Goal: Navigation & Orientation: Find specific page/section

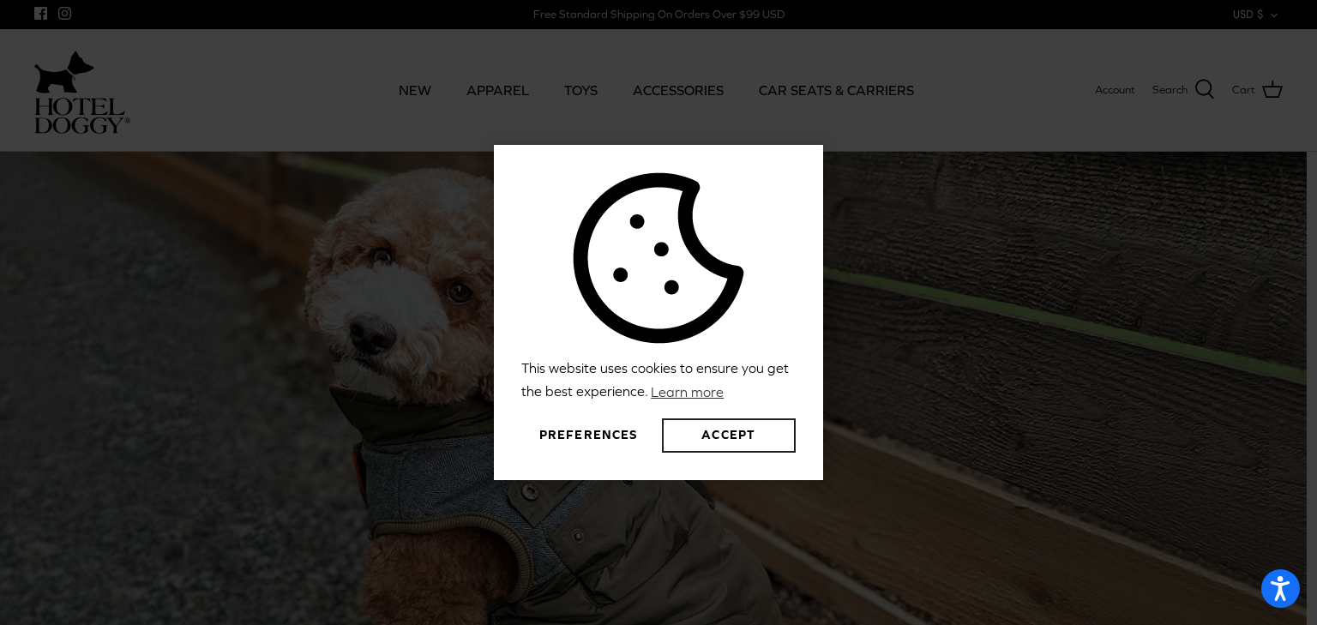
click at [704, 439] on button "Accept" at bounding box center [729, 435] width 134 height 34
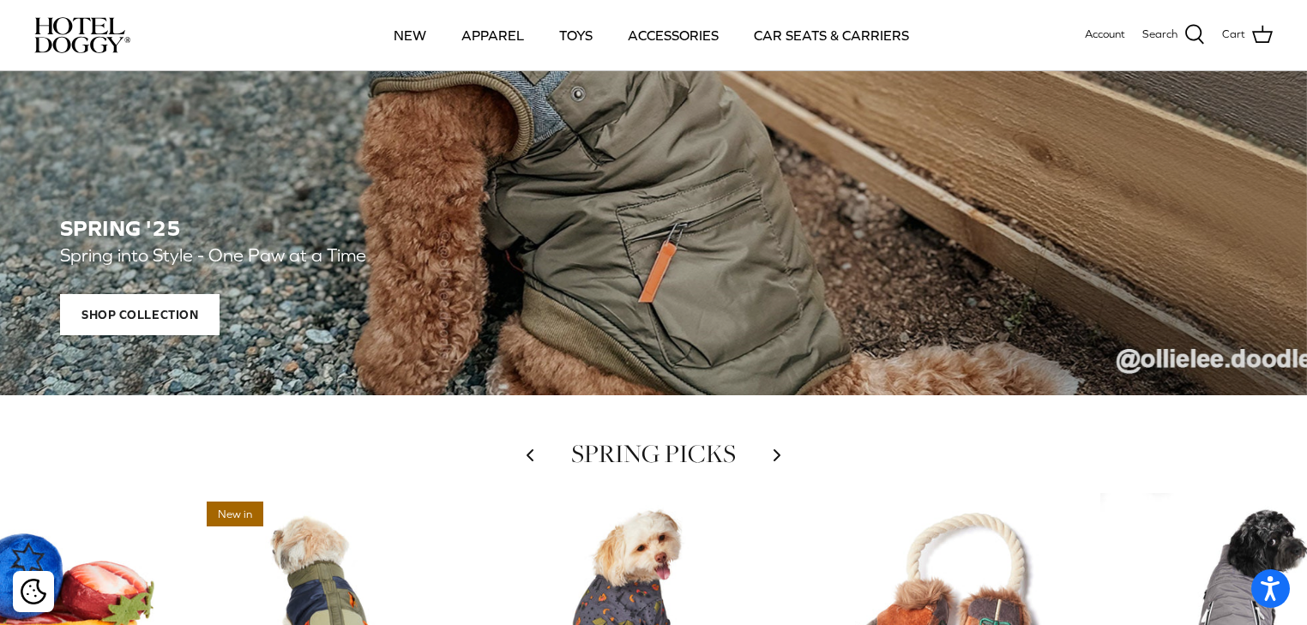
scroll to position [480, 0]
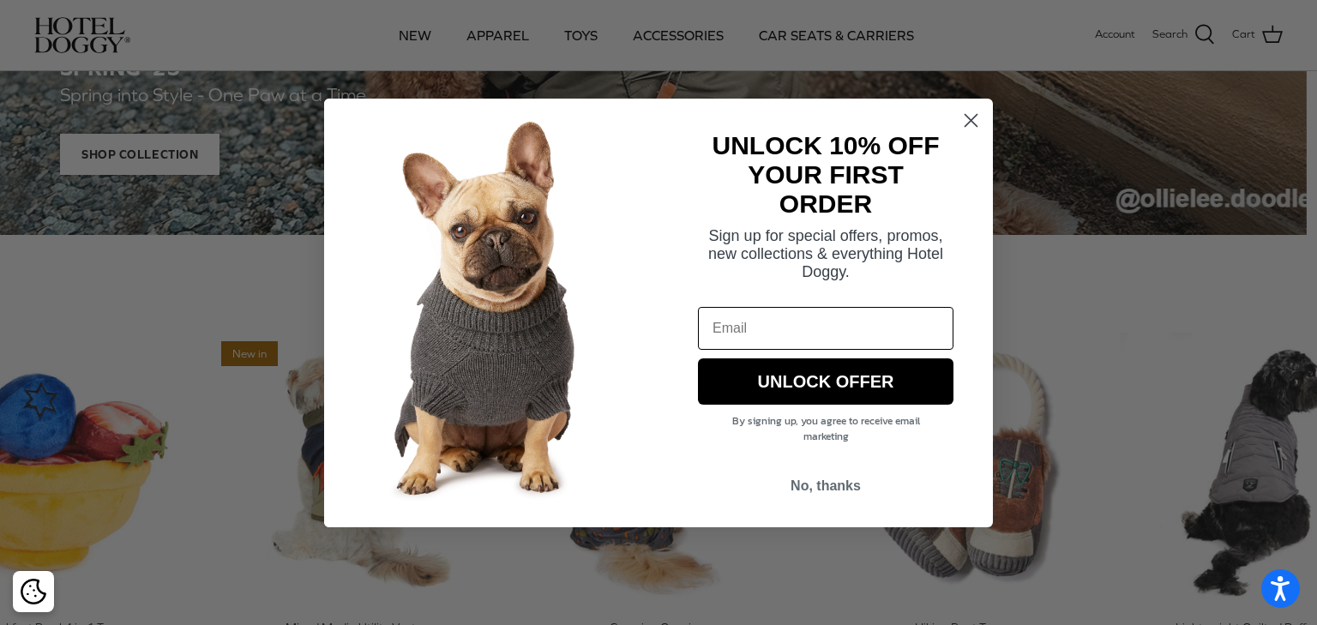
click at [967, 105] on icon "Close dialog" at bounding box center [971, 120] width 30 height 30
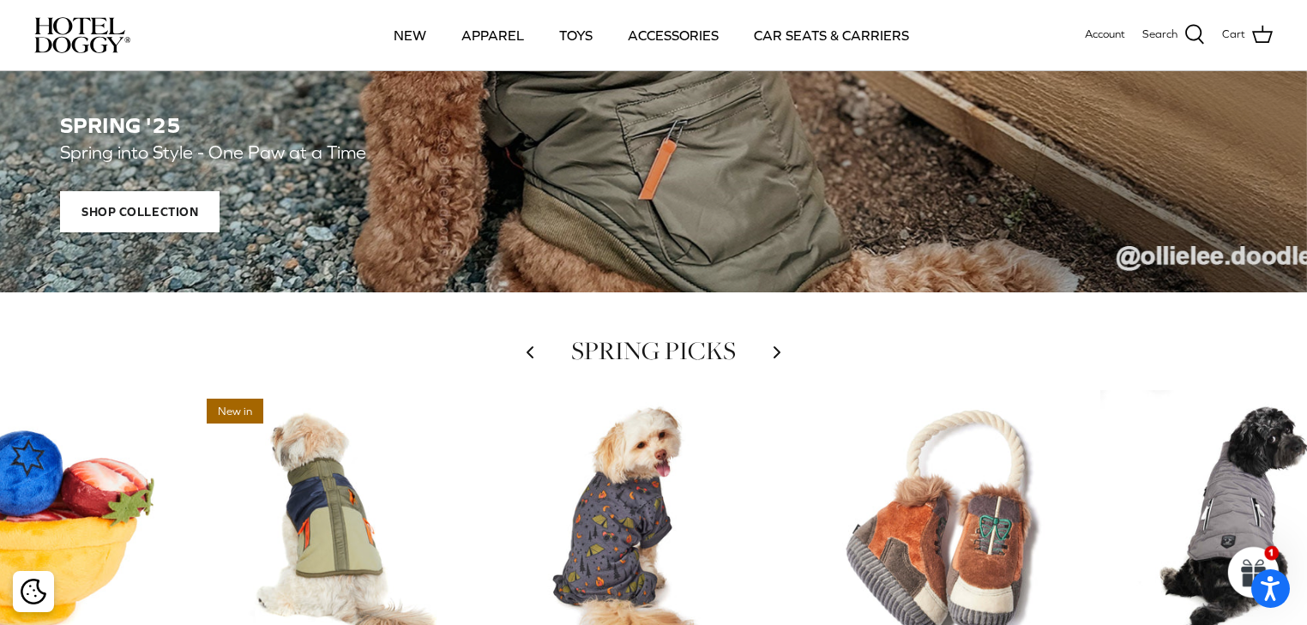
scroll to position [0, 0]
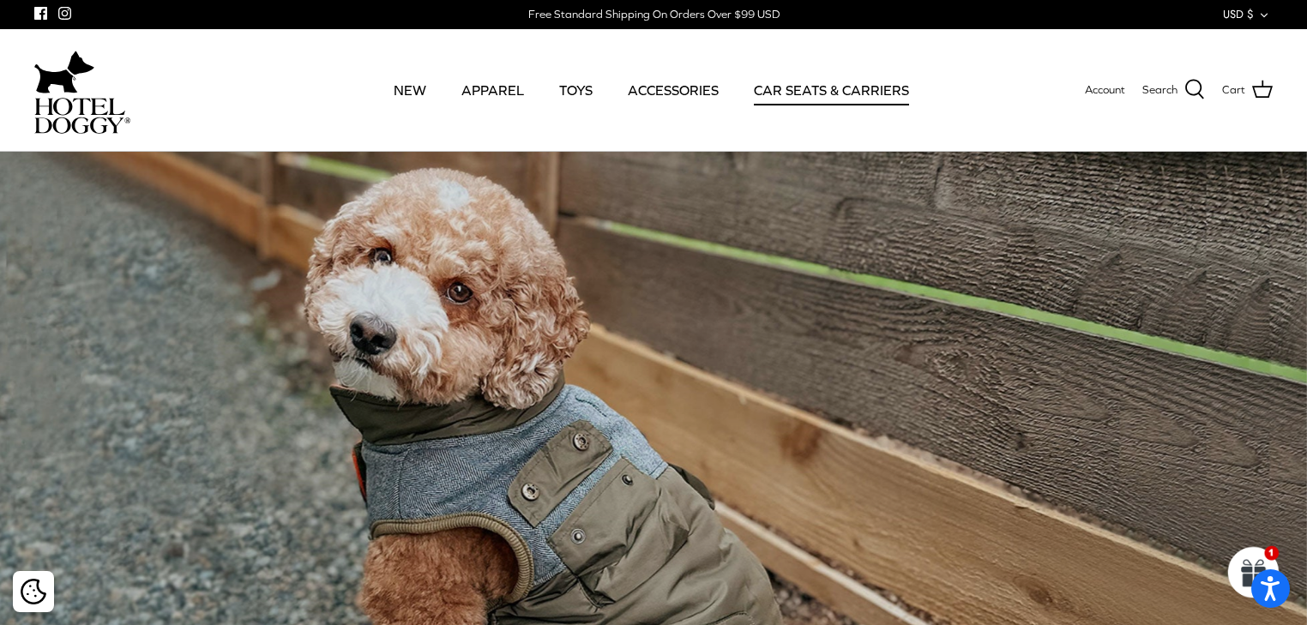
click at [819, 85] on link "CAR SEATS & CARRIERS" at bounding box center [831, 90] width 186 height 58
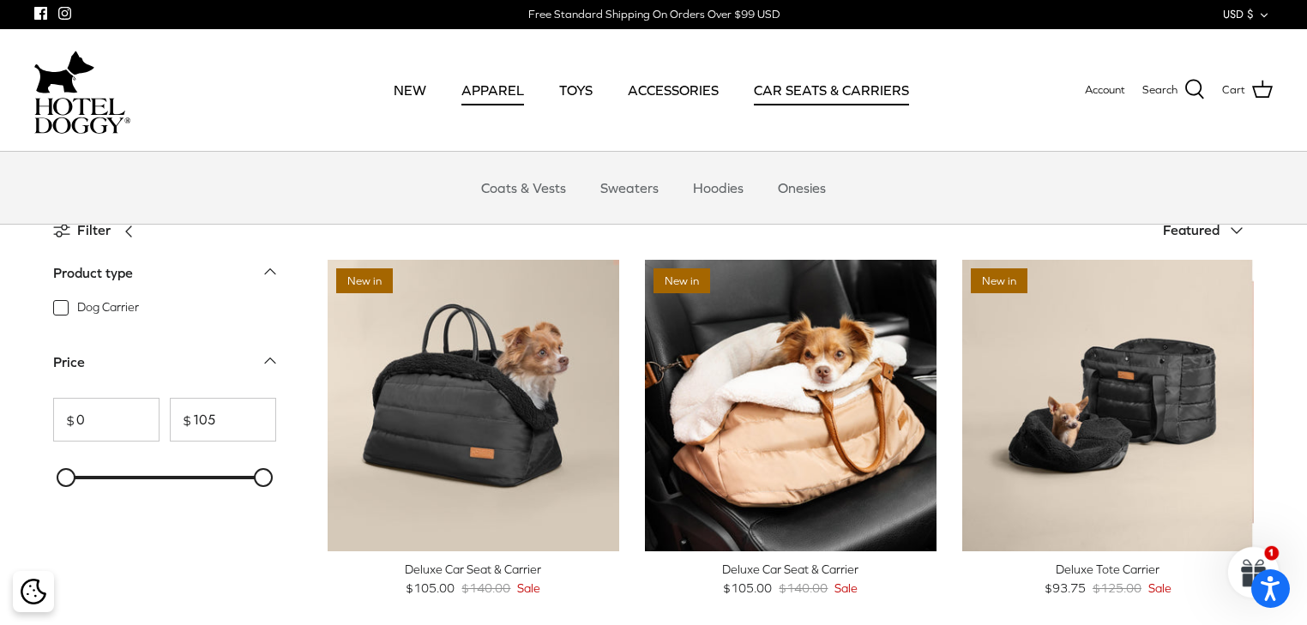
click at [480, 86] on link "APPAREL" at bounding box center [492, 90] width 93 height 58
